Goal: Check status: Check status

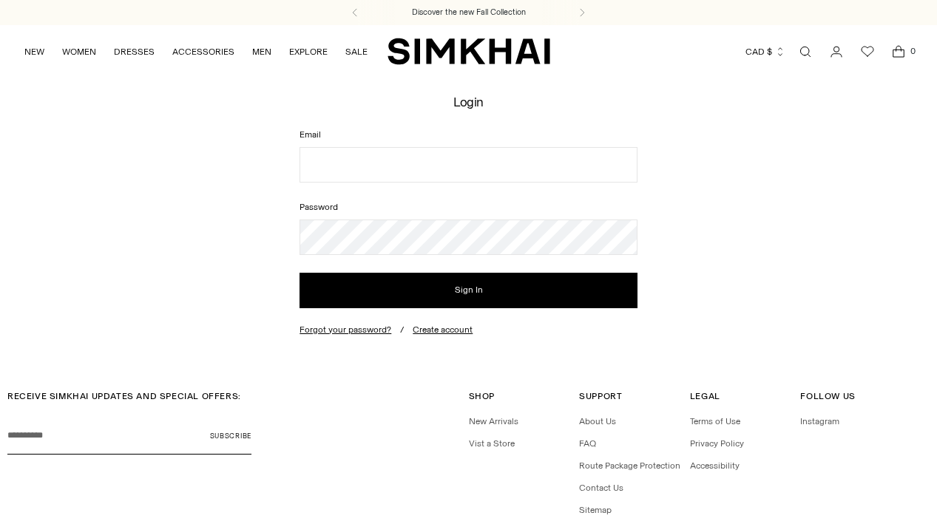
click at [838, 50] on icon "Go to the account page" at bounding box center [836, 51] width 21 height 15
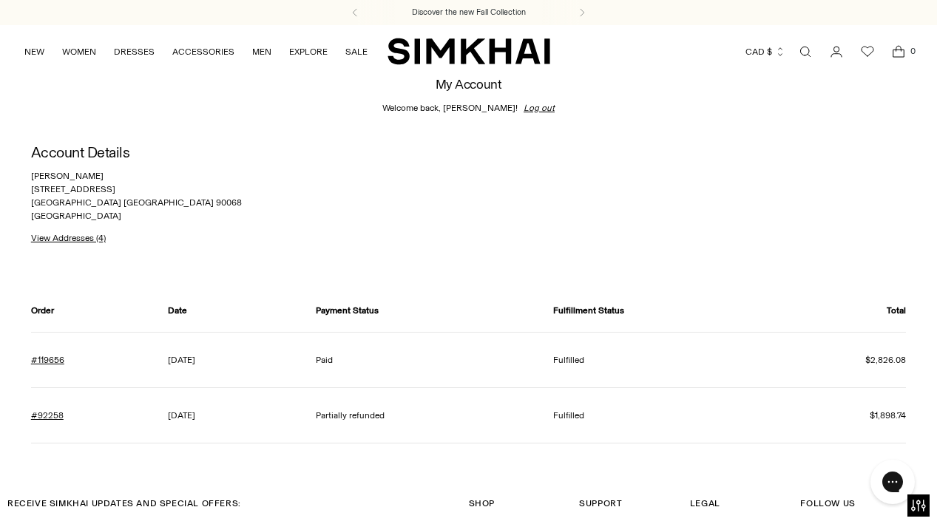
scroll to position [7, 0]
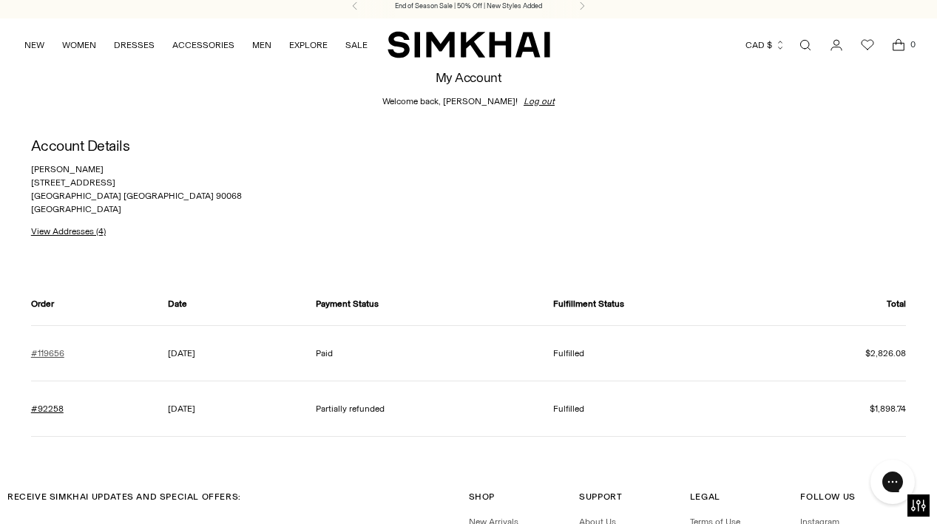
click at [57, 357] on link "#119656" at bounding box center [47, 353] width 33 height 13
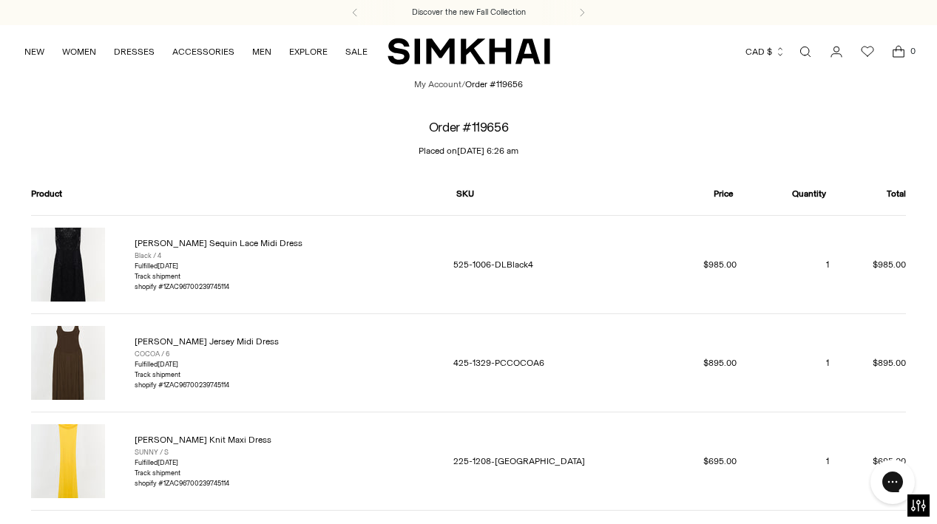
click at [157, 242] on link "[PERSON_NAME] Sequin Lace Midi Dress" at bounding box center [219, 243] width 168 height 10
click at [155, 339] on link "[PERSON_NAME] Jersey Midi Dress" at bounding box center [207, 341] width 144 height 10
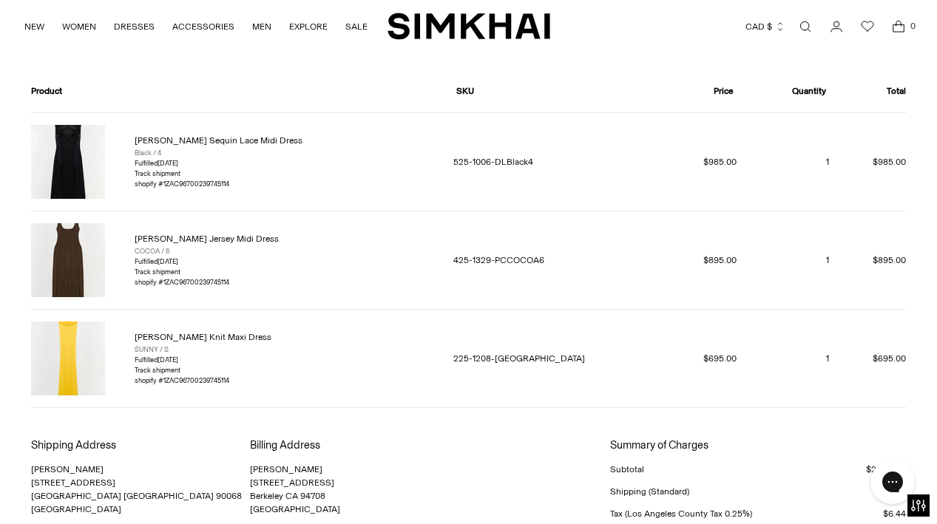
click at [67, 368] on img at bounding box center [68, 359] width 74 height 74
click at [198, 337] on link "[PERSON_NAME] Knit Maxi Dress" at bounding box center [203, 337] width 137 height 10
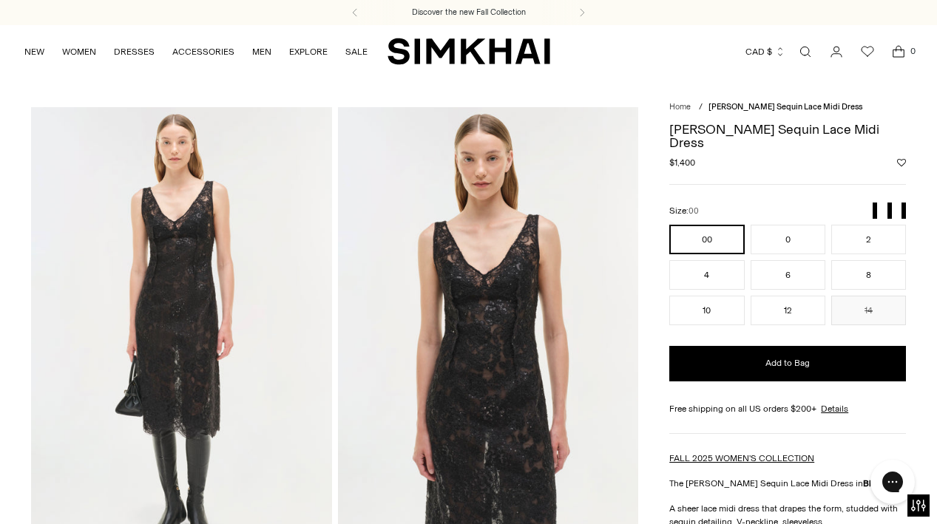
scroll to position [33, 0]
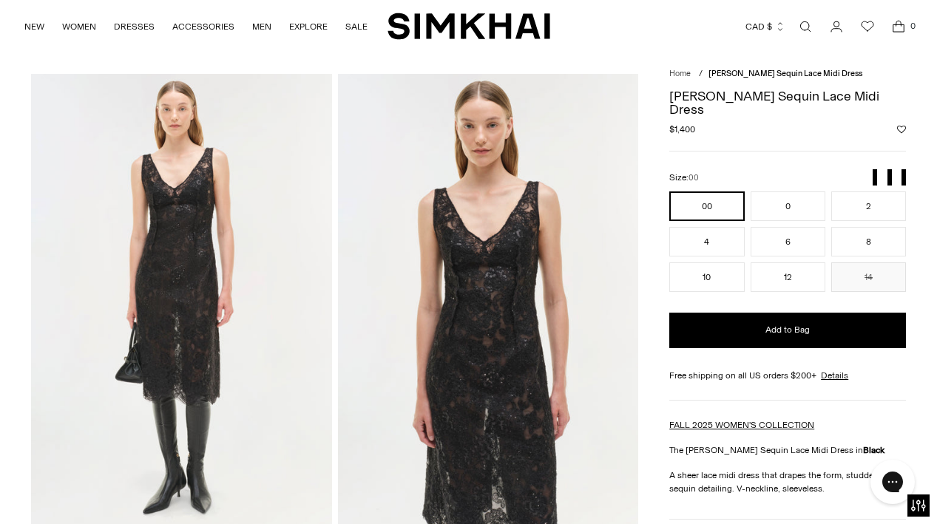
click at [199, 300] on img at bounding box center [181, 299] width 301 height 451
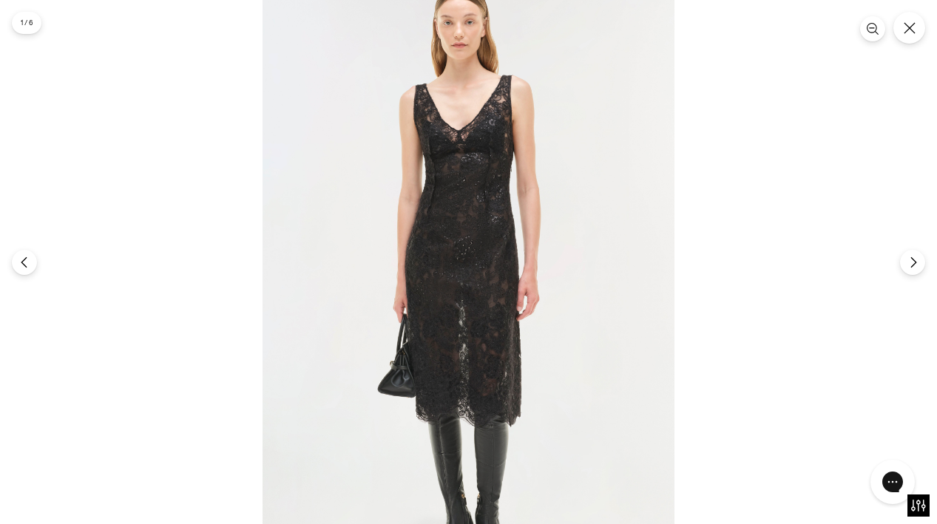
click at [443, 163] on img at bounding box center [468, 283] width 412 height 618
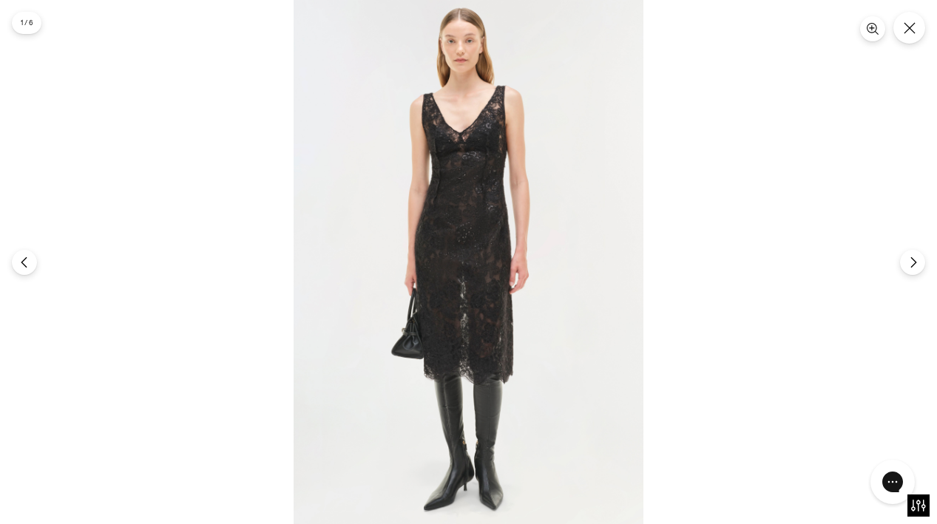
click at [483, 251] on img at bounding box center [468, 262] width 350 height 524
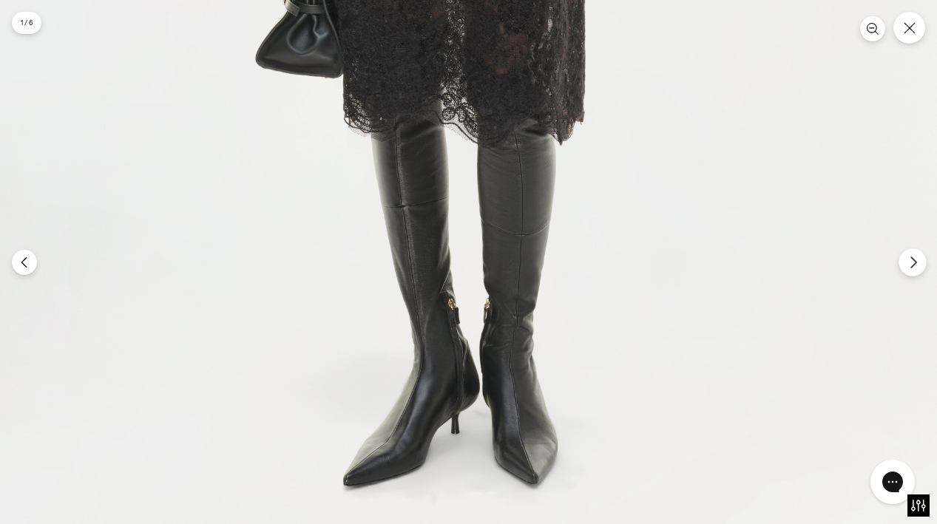
click at [920, 263] on button "Next" at bounding box center [911, 261] width 27 height 27
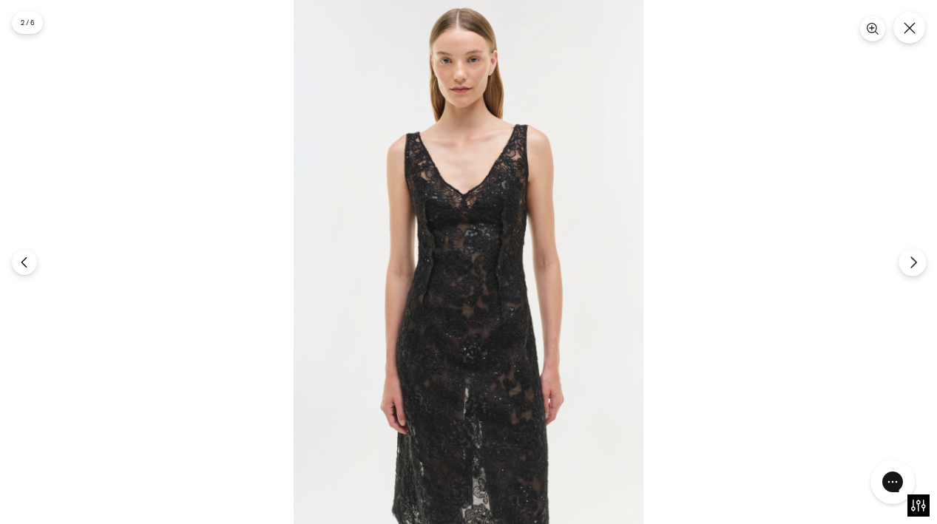
click at [914, 261] on icon "Next" at bounding box center [912, 262] width 13 height 13
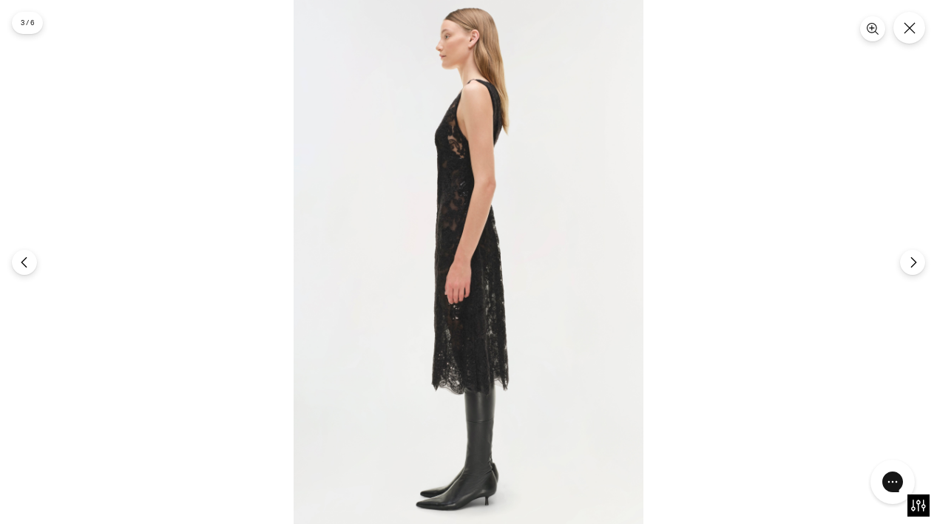
click at [444, 134] on img at bounding box center [468, 262] width 350 height 524
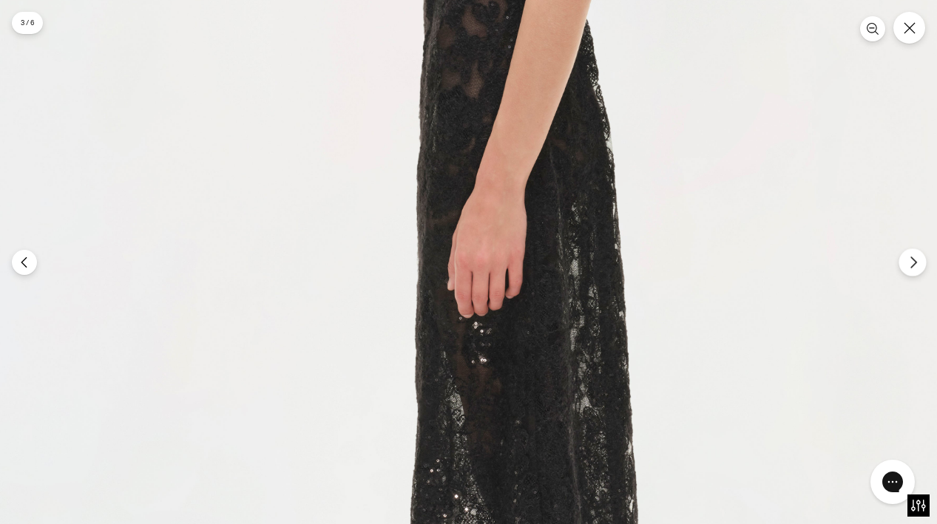
click at [920, 271] on button "Next" at bounding box center [911, 261] width 27 height 27
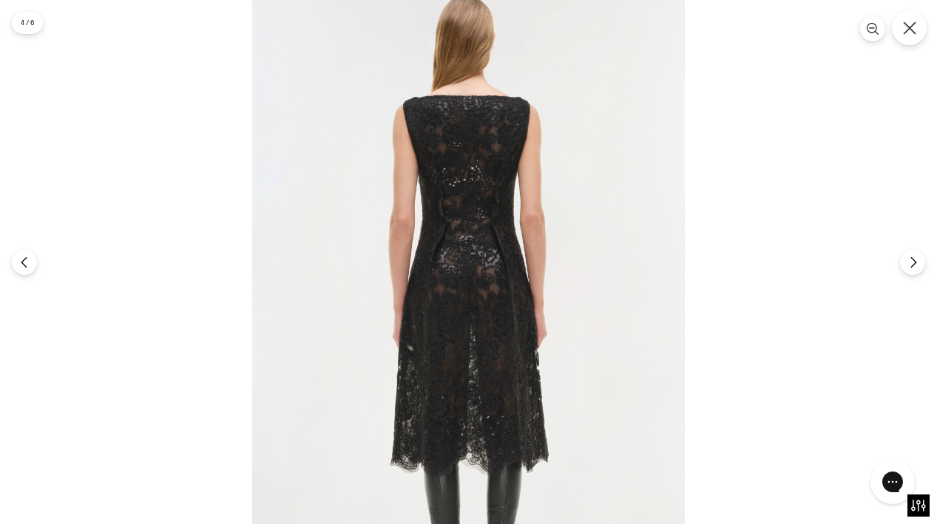
click at [908, 23] on icon "Close" at bounding box center [909, 27] width 13 height 13
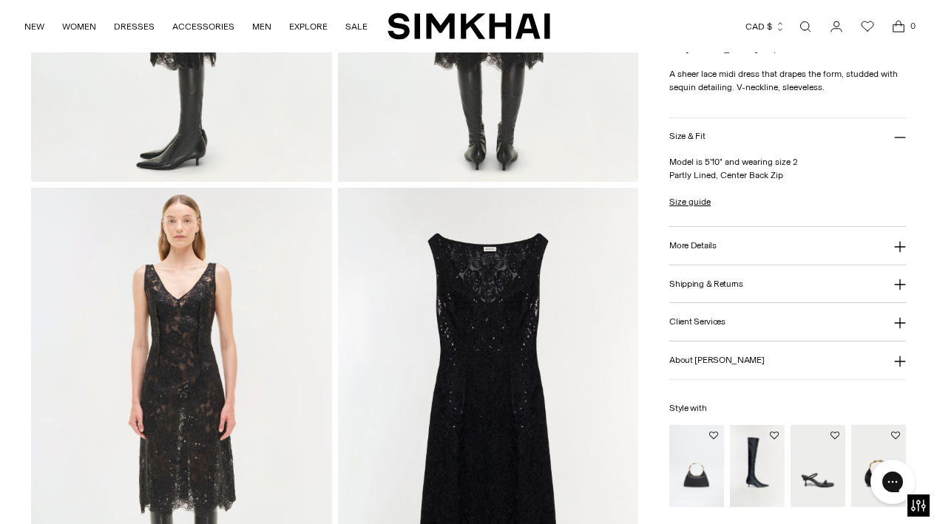
scroll to position [931, 0]
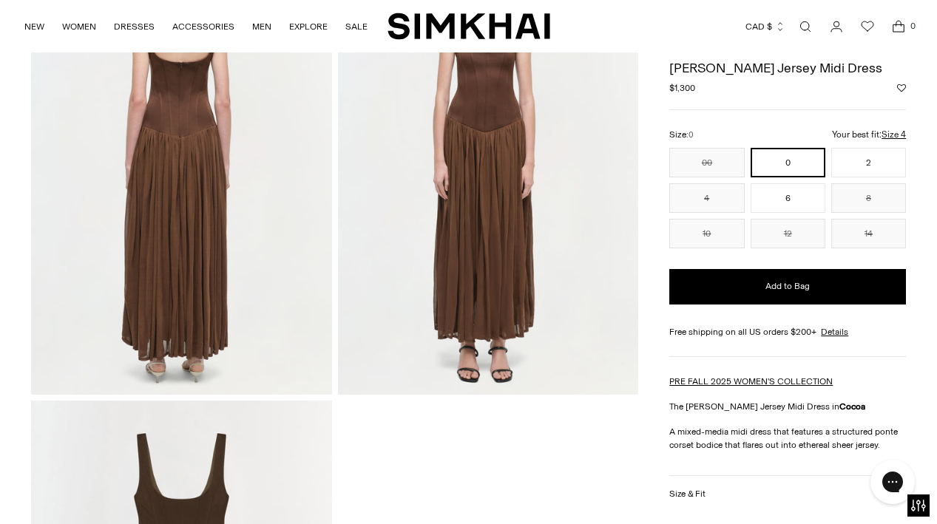
scroll to position [1059, 0]
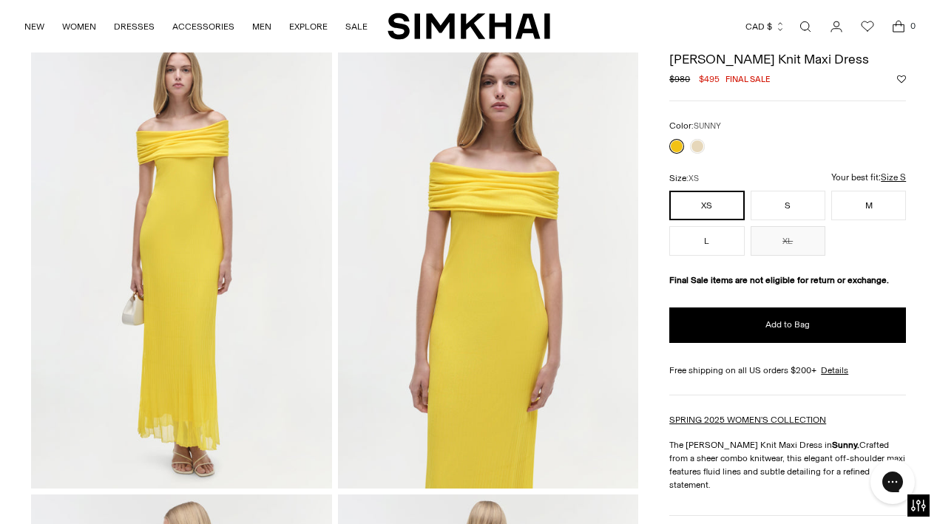
scroll to position [69, 0]
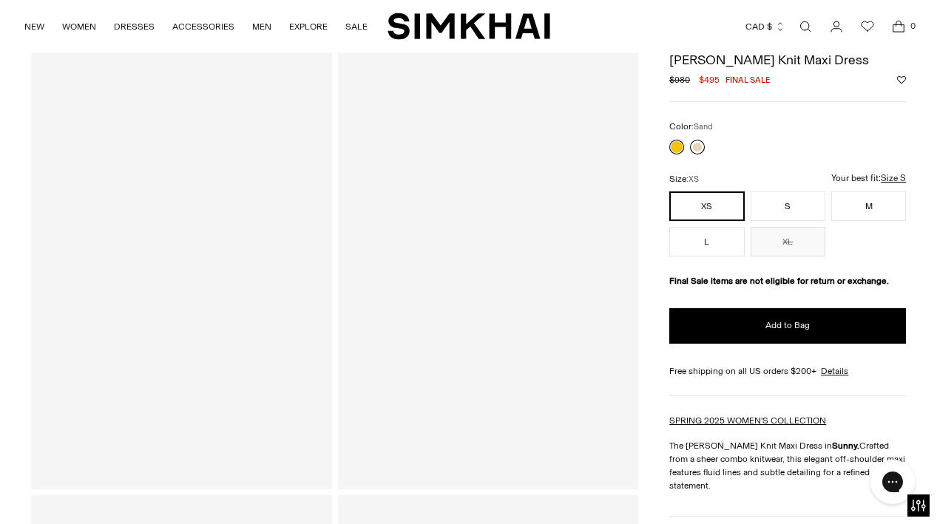
click at [695, 147] on link at bounding box center [697, 147] width 15 height 15
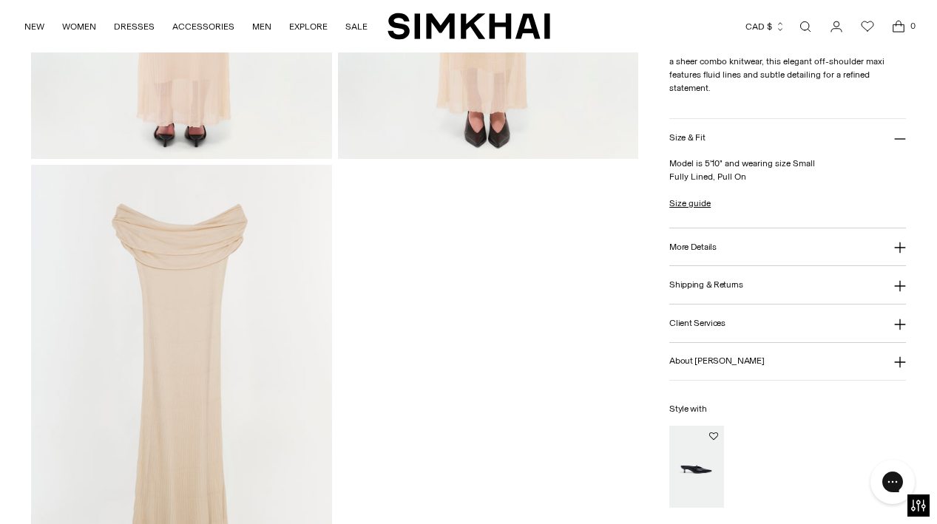
scroll to position [1396, 0]
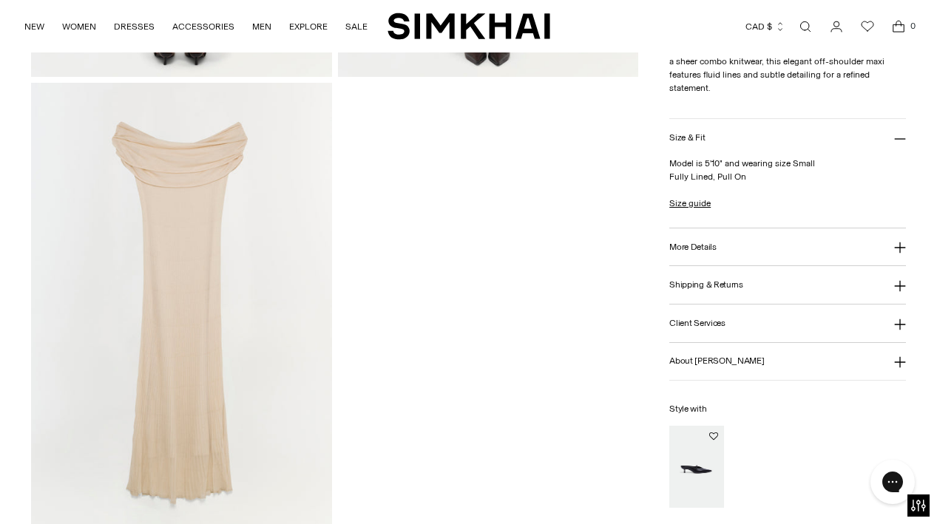
click at [189, 450] on img at bounding box center [181, 308] width 301 height 451
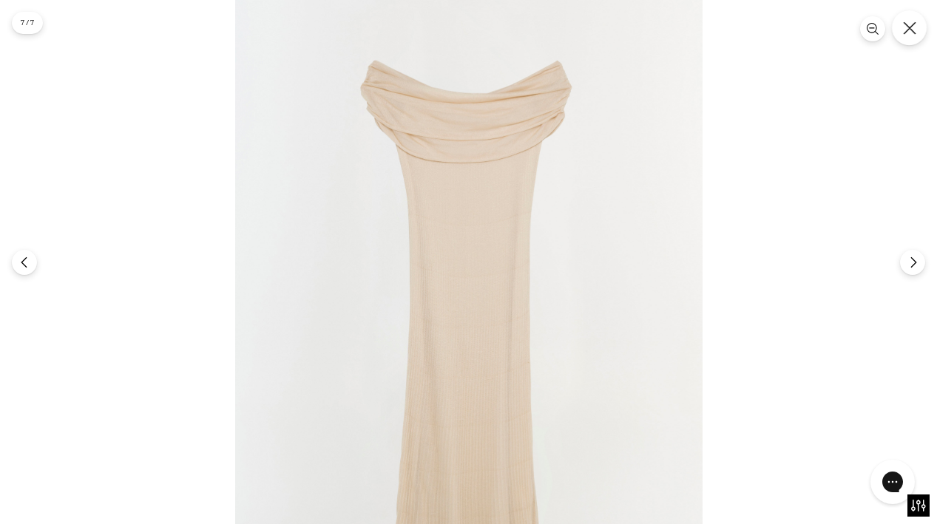
click at [900, 28] on button "Close" at bounding box center [909, 27] width 35 height 35
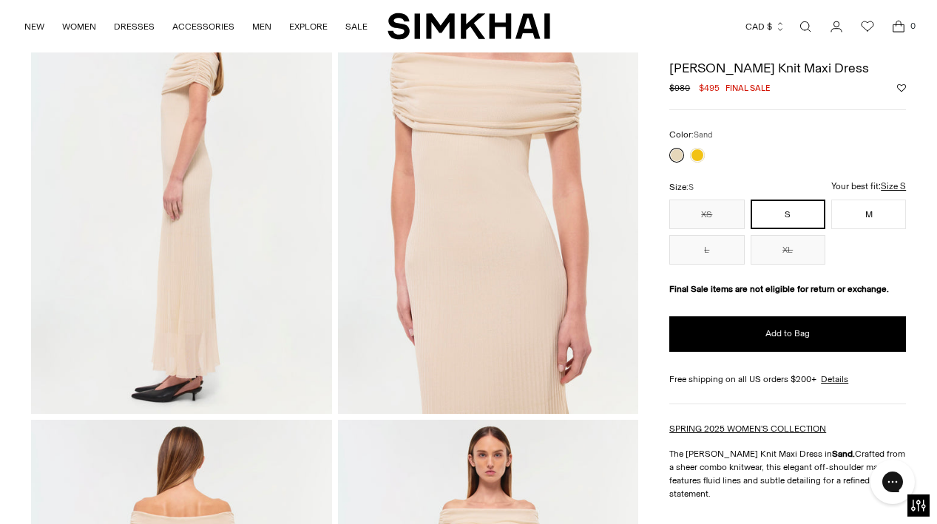
scroll to position [537, 0]
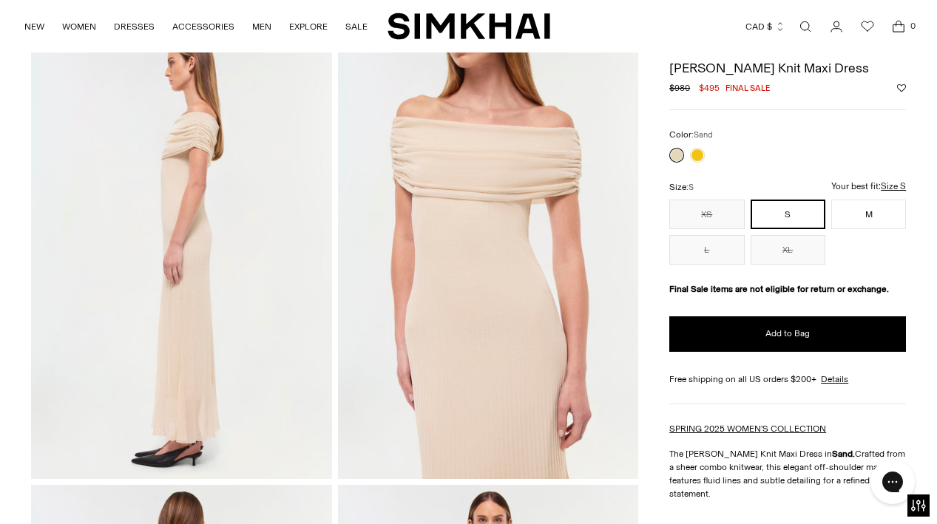
click at [526, 363] on img at bounding box center [488, 253] width 301 height 451
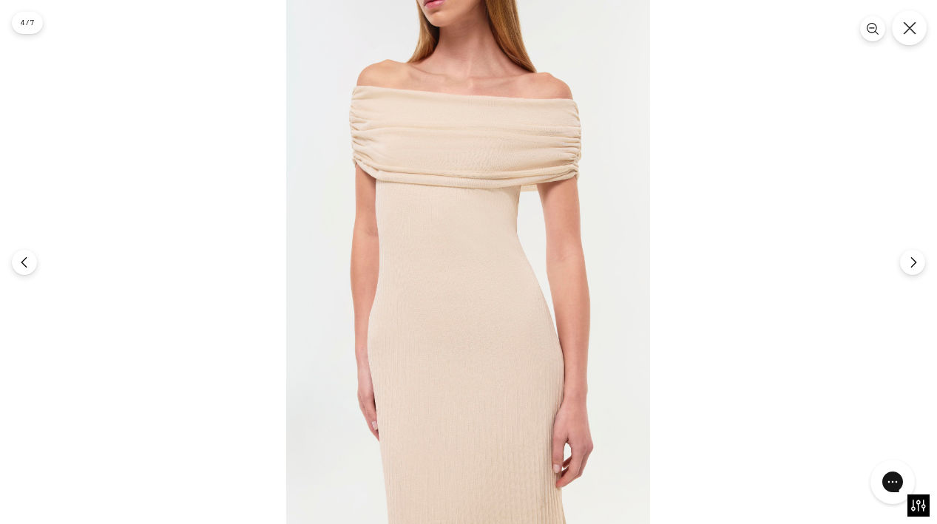
click at [913, 21] on icon "Close" at bounding box center [909, 27] width 13 height 13
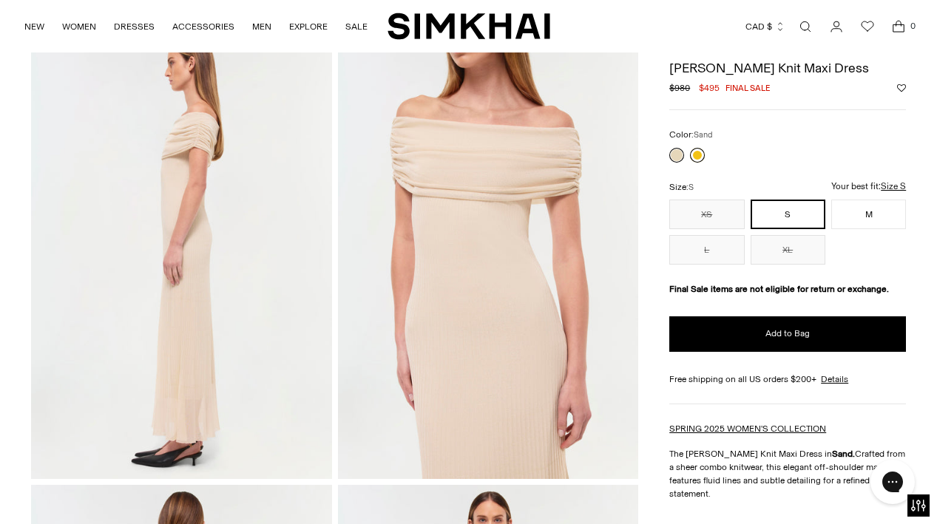
click at [700, 155] on link at bounding box center [697, 155] width 15 height 15
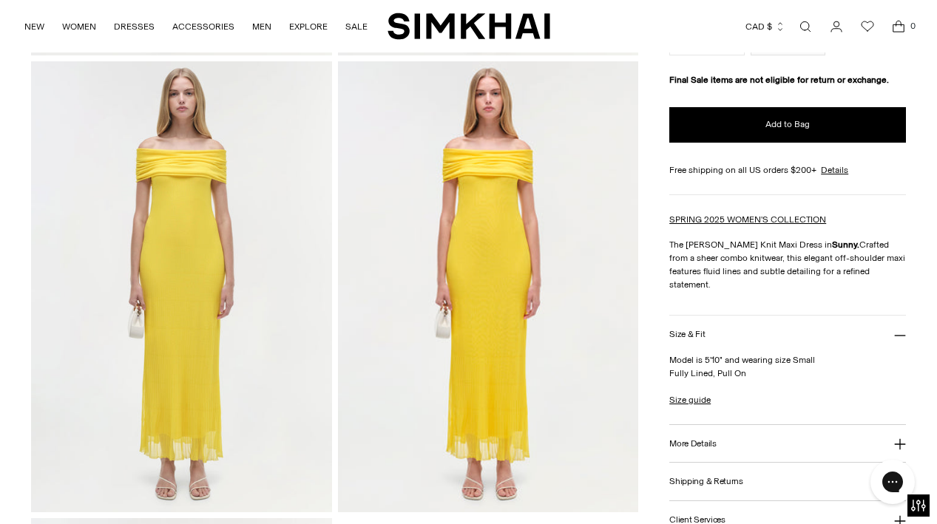
scroll to position [966, 0]
